Goal: Find specific page/section: Find specific page/section

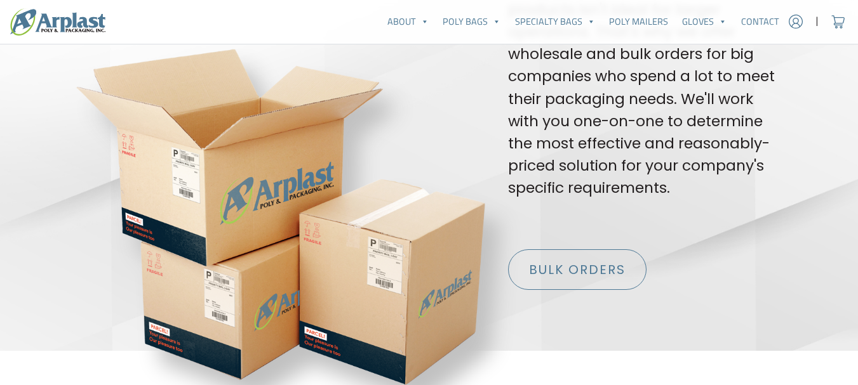
scroll to position [2476, 0]
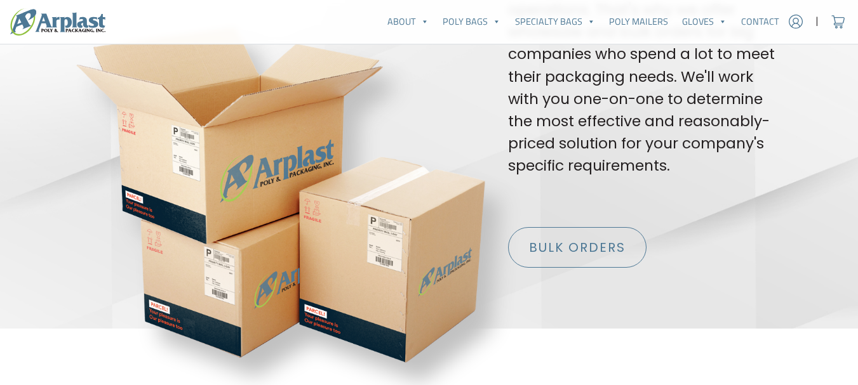
drag, startPoint x: 37, startPoint y: 2087, endPoint x: 168, endPoint y: 2097, distance: 131.2
copy div "Arplast Poly & Packaging"
drag, startPoint x: 43, startPoint y: 2349, endPoint x: 93, endPoint y: 2356, distance: 50.5
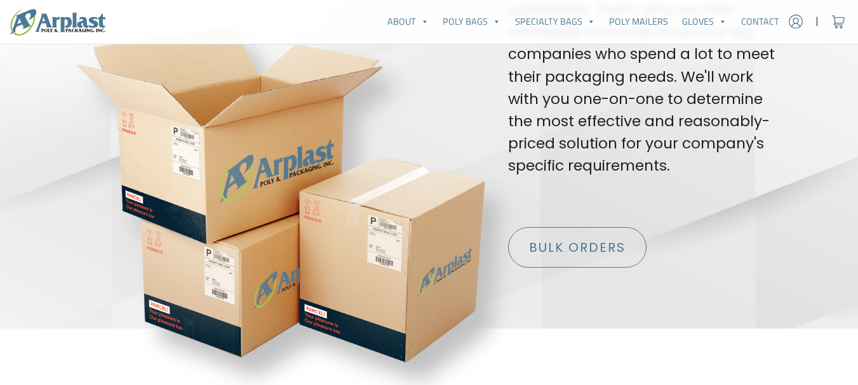
copy div "[GEOGRAPHIC_DATA], [GEOGRAPHIC_DATA]"
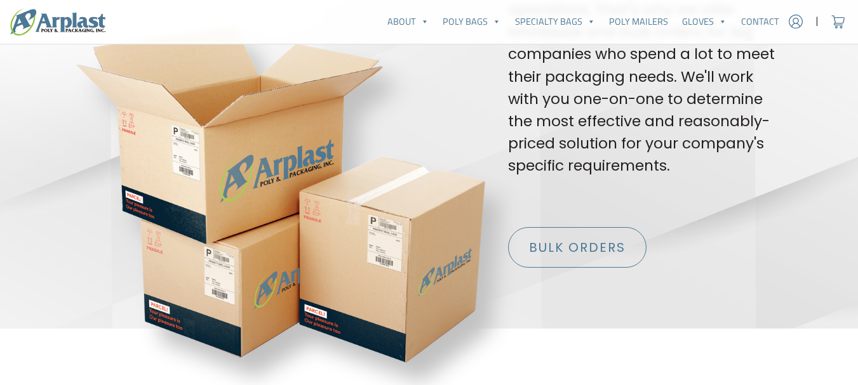
radio input "true"
